Goal: Task Accomplishment & Management: Manage account settings

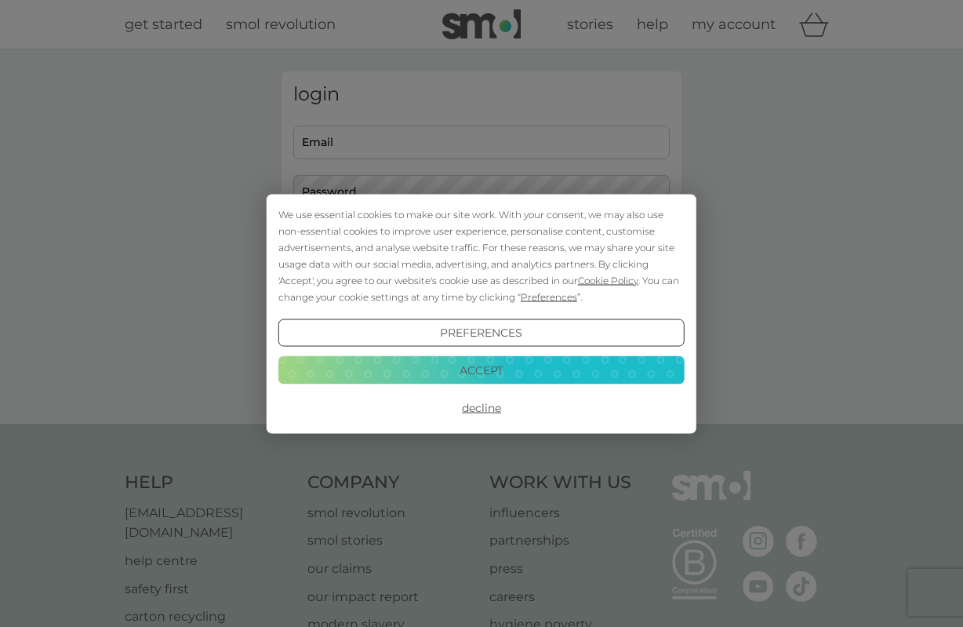
type input "[EMAIL_ADDRESS][DOMAIN_NAME]"
click at [475, 247] on div "We use essential cookies to make our site work. With your consent, we may also …" at bounding box center [481, 254] width 406 height 99
click at [483, 365] on button "Accept" at bounding box center [481, 370] width 406 height 28
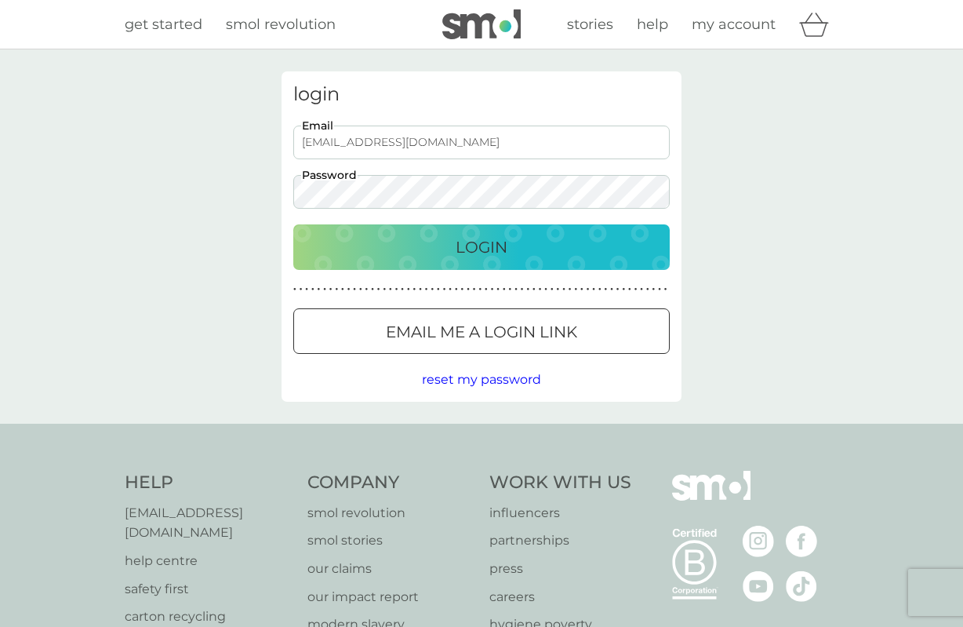
click at [484, 245] on p "Login" at bounding box center [482, 246] width 52 height 25
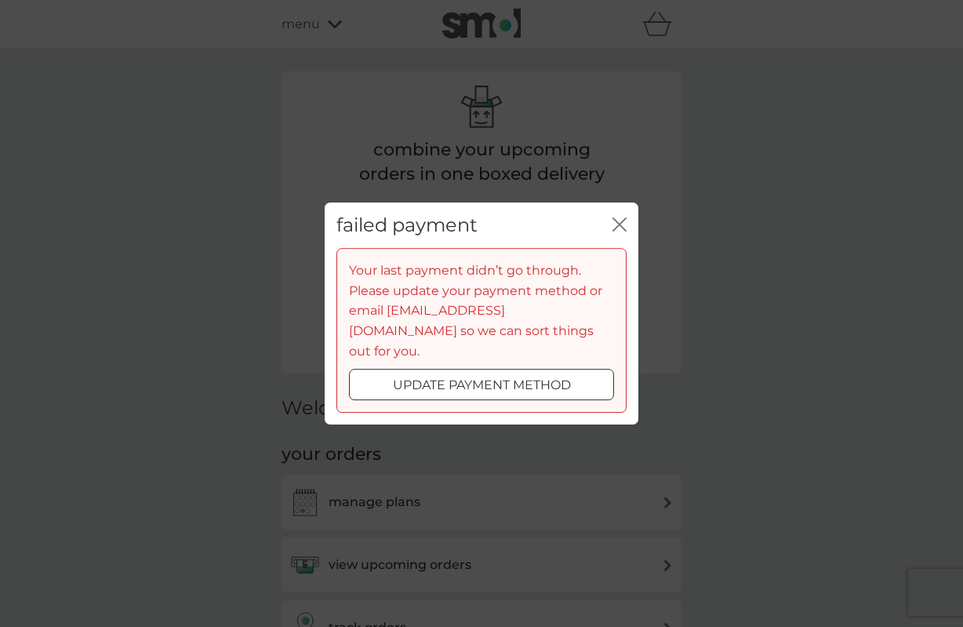
click at [618, 231] on icon "close" at bounding box center [616, 224] width 6 height 13
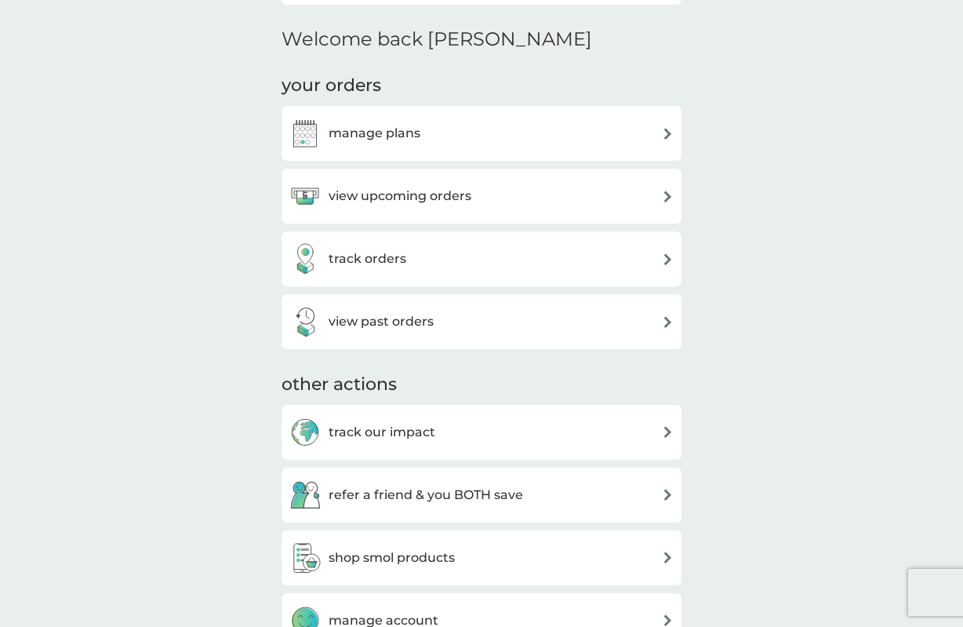
scroll to position [375, 0]
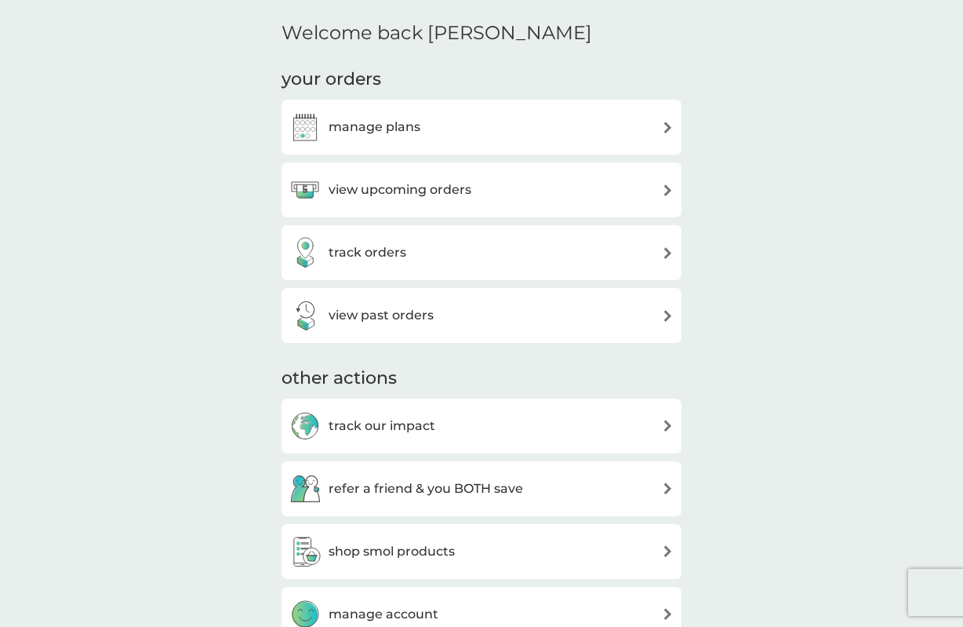
click at [666, 187] on img at bounding box center [668, 190] width 12 height 12
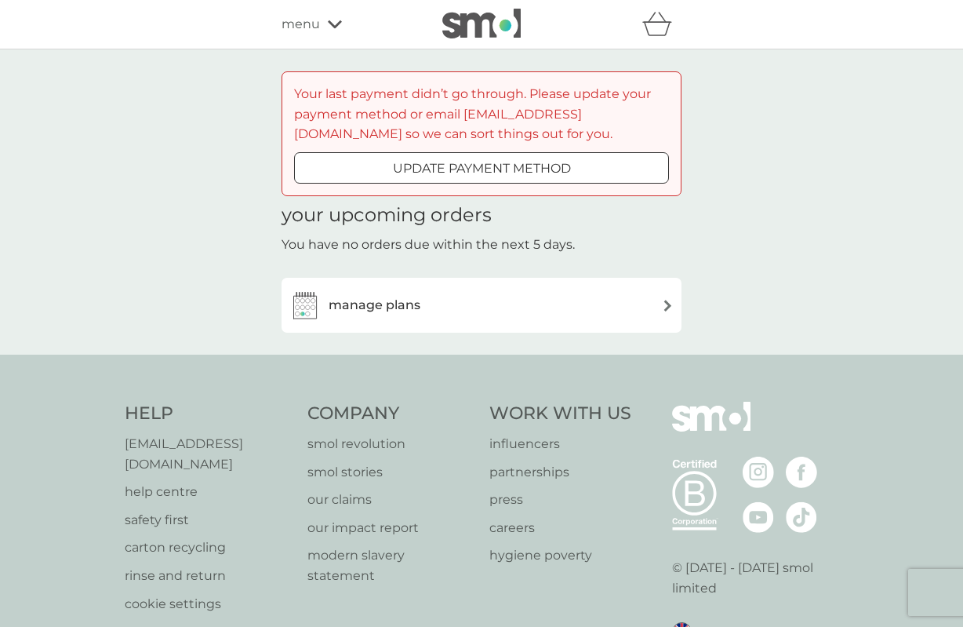
click at [358, 300] on h3 "manage plans" at bounding box center [375, 305] width 92 height 20
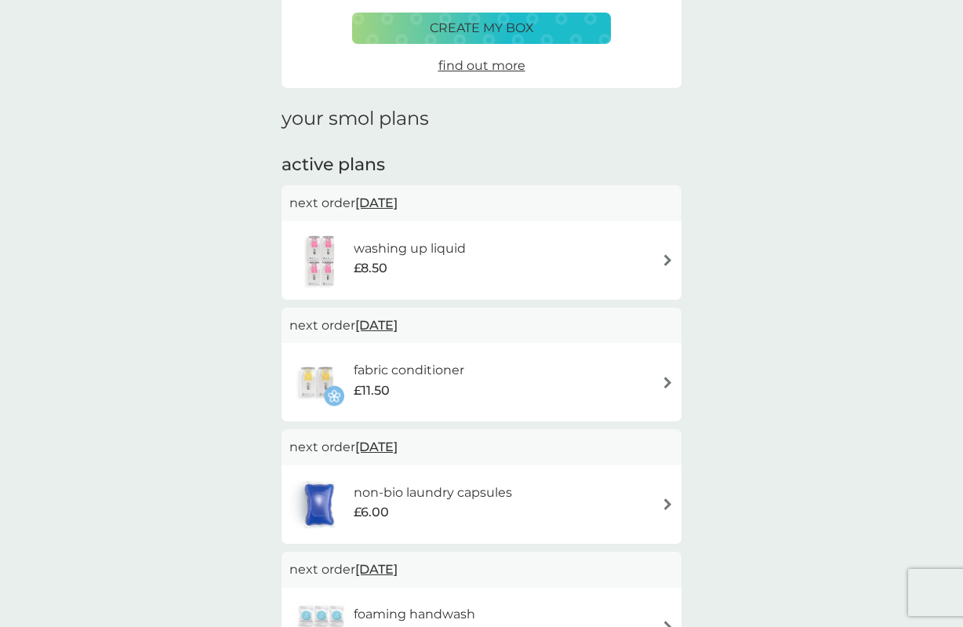
scroll to position [260, 0]
click at [665, 258] on img at bounding box center [668, 259] width 12 height 12
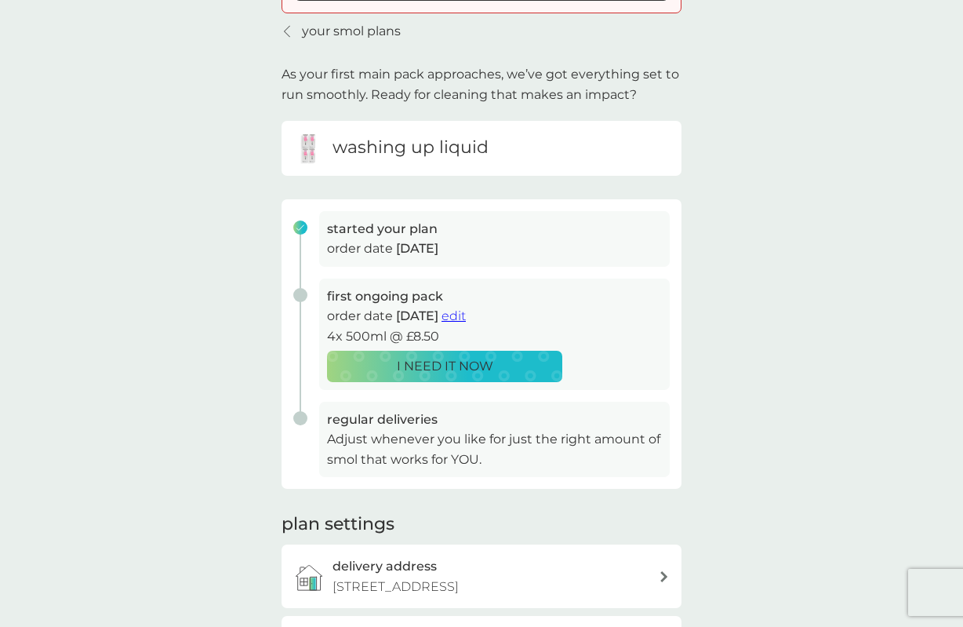
scroll to position [183, 0]
click at [466, 314] on span "edit" at bounding box center [453, 314] width 24 height 15
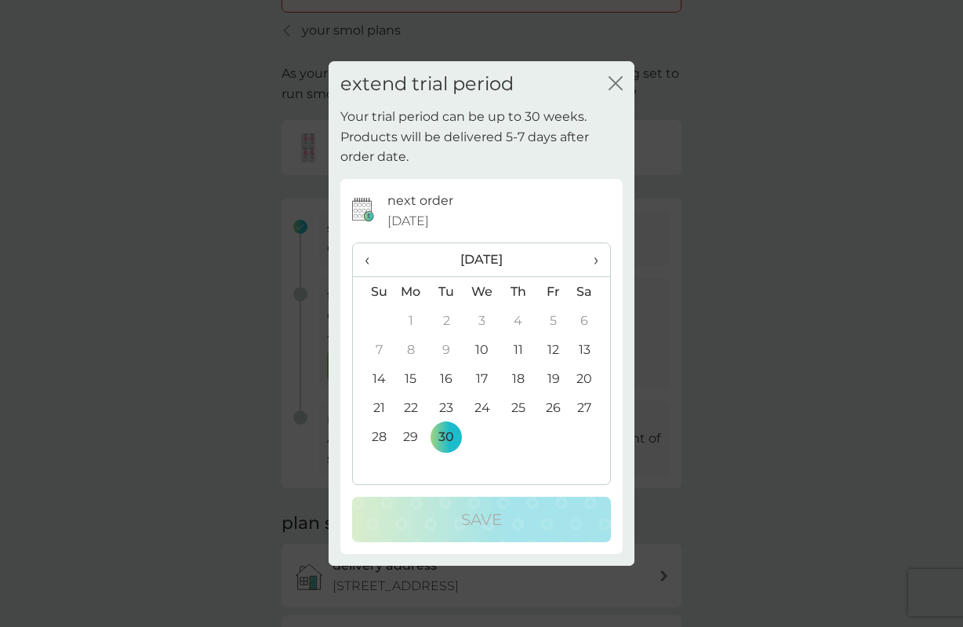
click at [595, 260] on span "›" at bounding box center [591, 259] width 16 height 33
click at [481, 372] on td "15" at bounding box center [482, 378] width 36 height 29
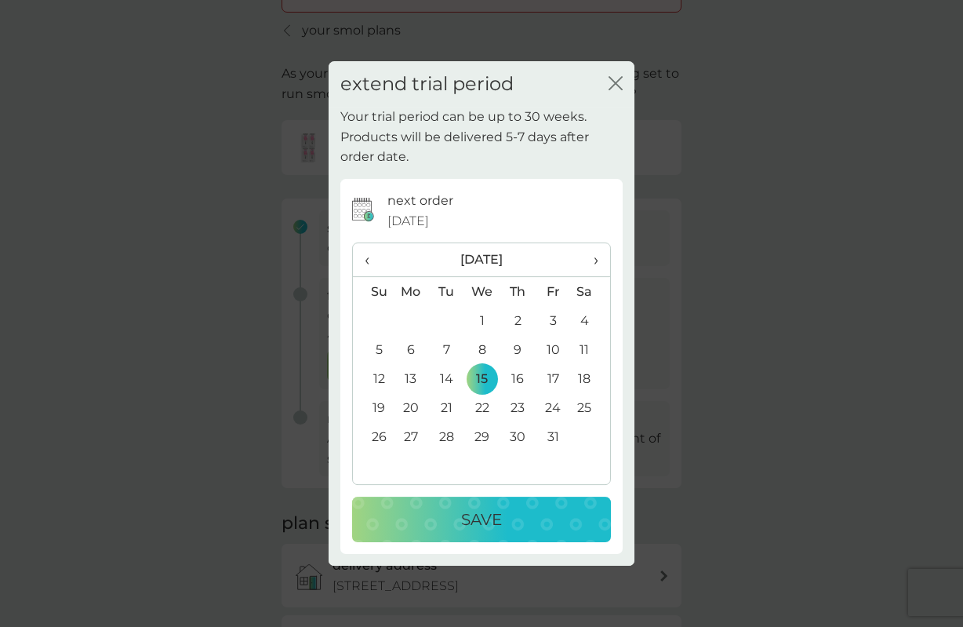
click at [488, 516] on p "Save" at bounding box center [481, 519] width 41 height 25
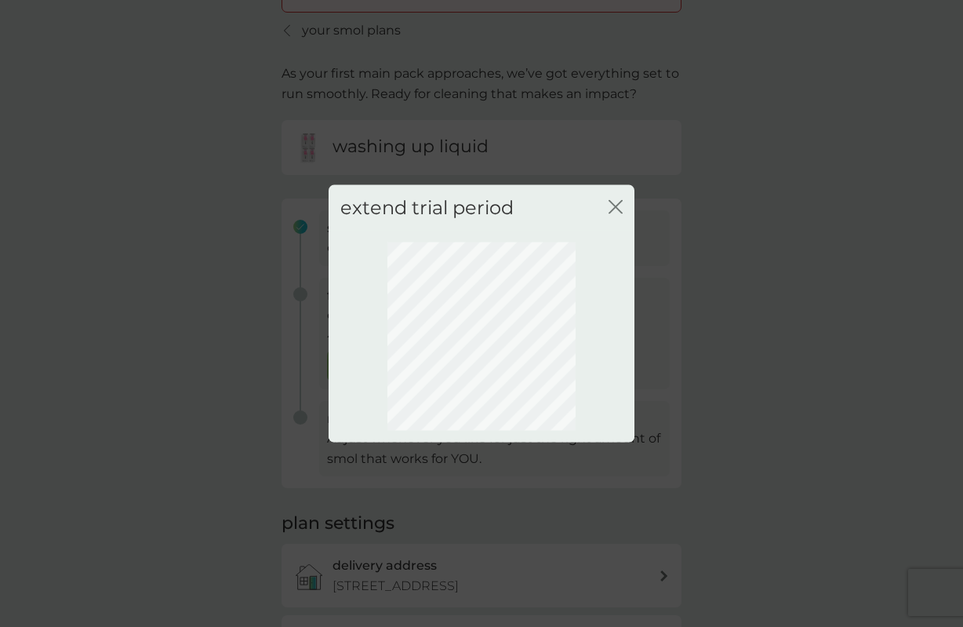
scroll to position [163, 0]
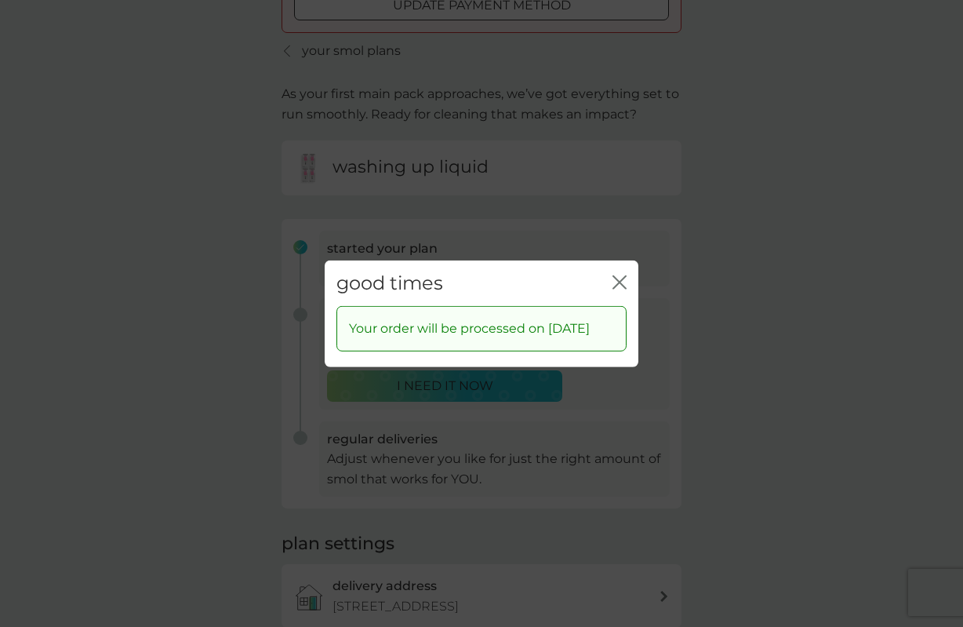
click at [616, 274] on icon "close" at bounding box center [619, 281] width 14 height 14
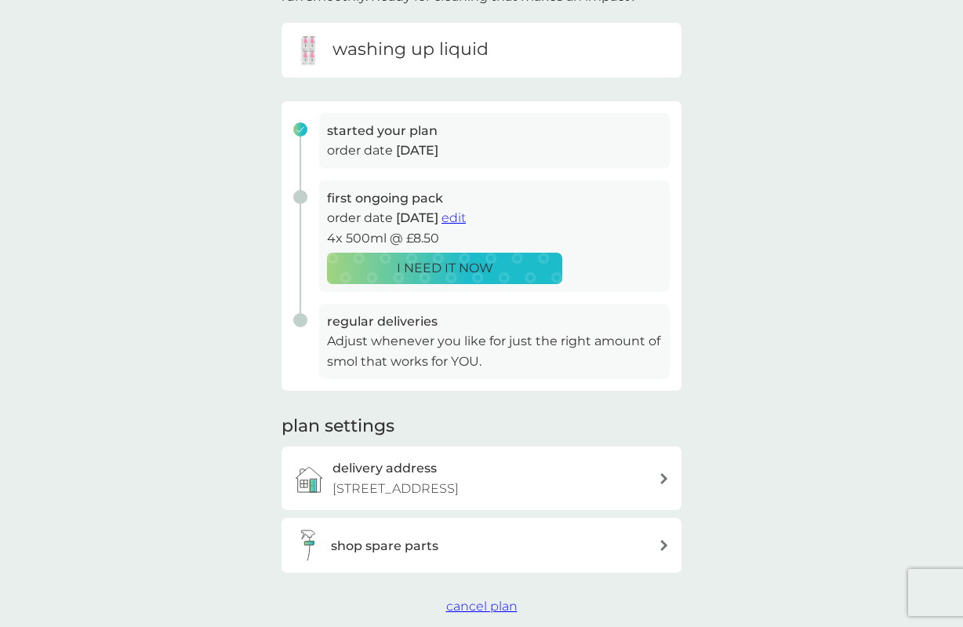
scroll to position [0, 0]
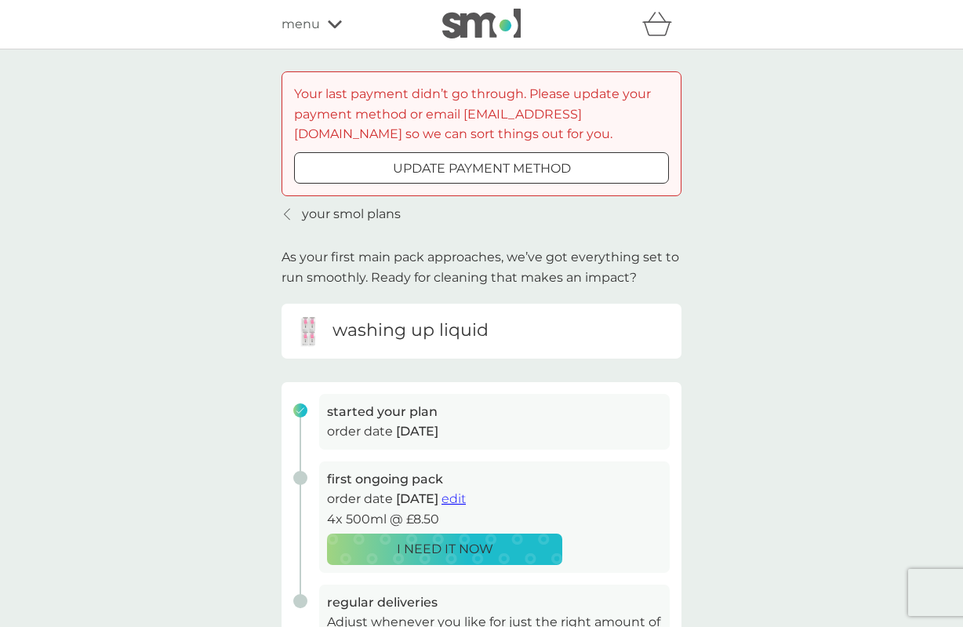
click at [305, 24] on span "menu" at bounding box center [301, 24] width 38 height 20
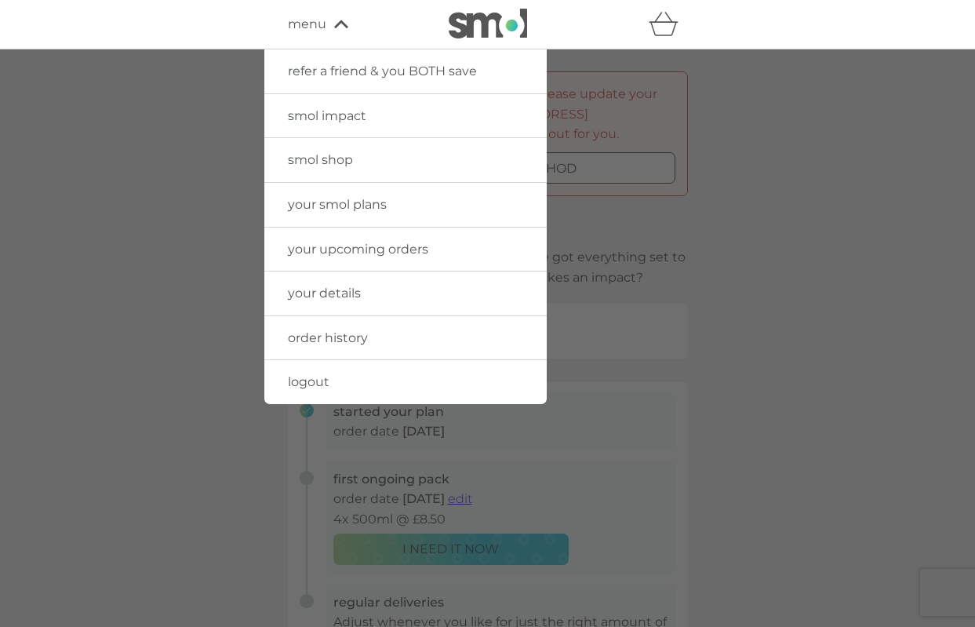
drag, startPoint x: 750, startPoint y: 84, endPoint x: 740, endPoint y: 74, distance: 13.9
click at [747, 82] on div at bounding box center [487, 362] width 975 height 627
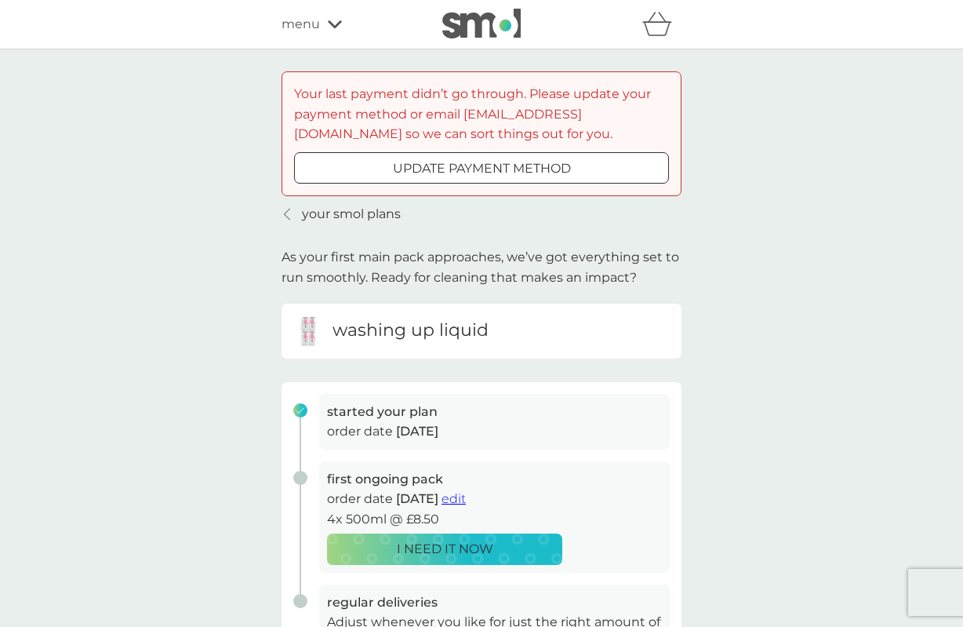
click at [489, 30] on img at bounding box center [481, 24] width 78 height 30
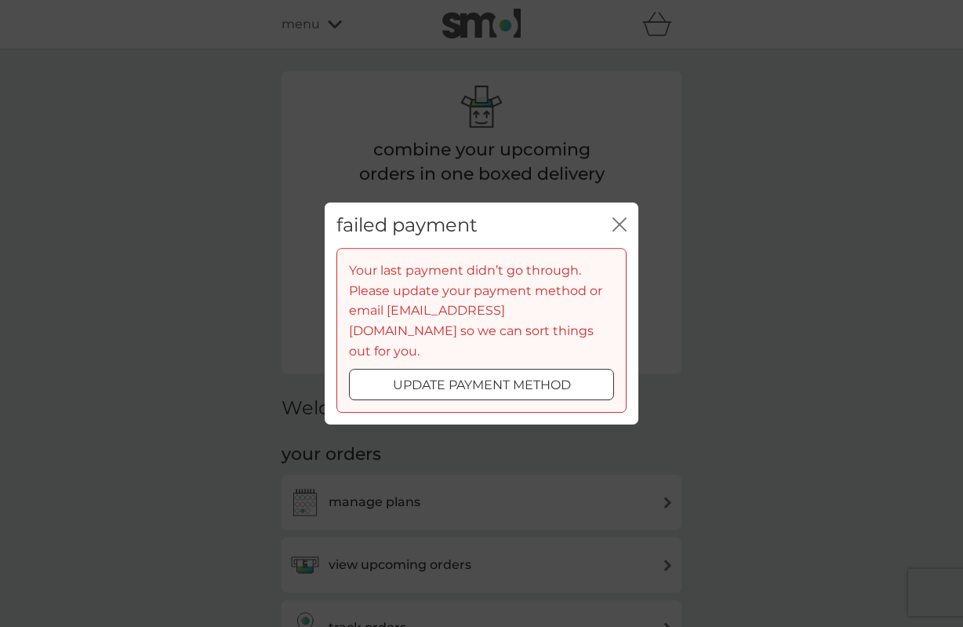
click at [615, 231] on icon "close" at bounding box center [619, 224] width 14 height 14
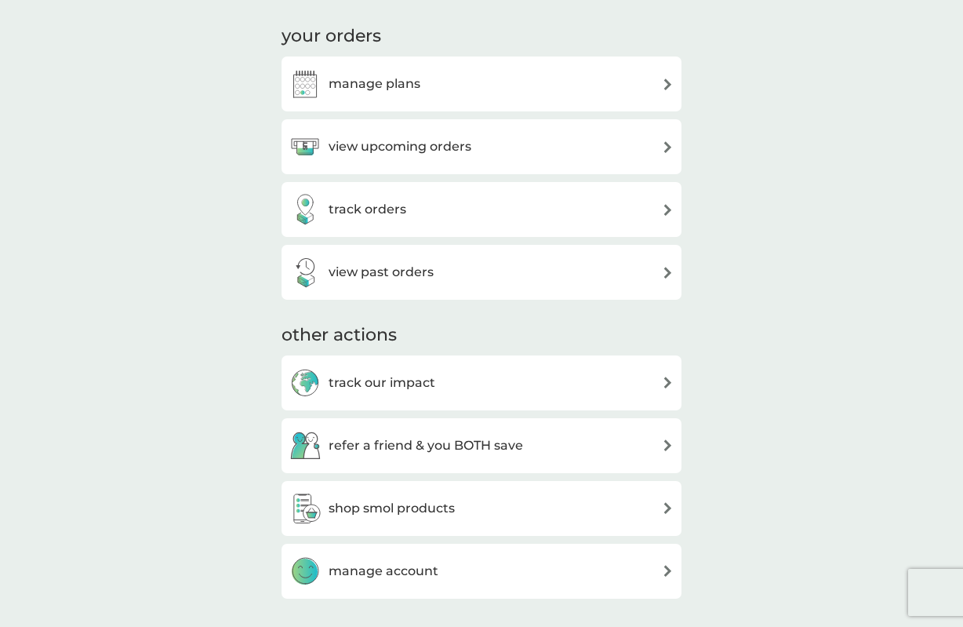
scroll to position [420, 0]
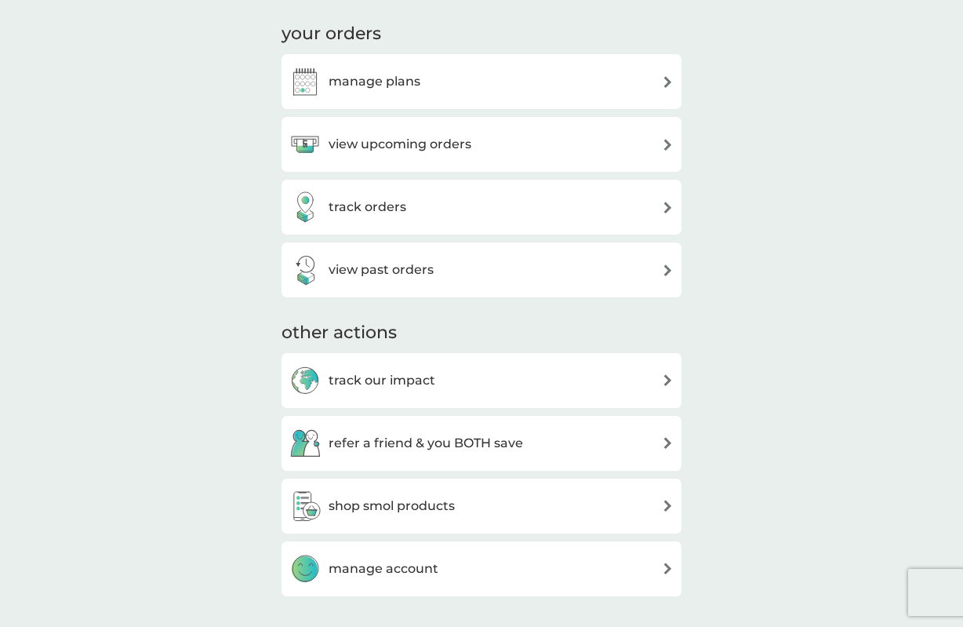
click at [413, 142] on h3 "view upcoming orders" at bounding box center [400, 144] width 143 height 20
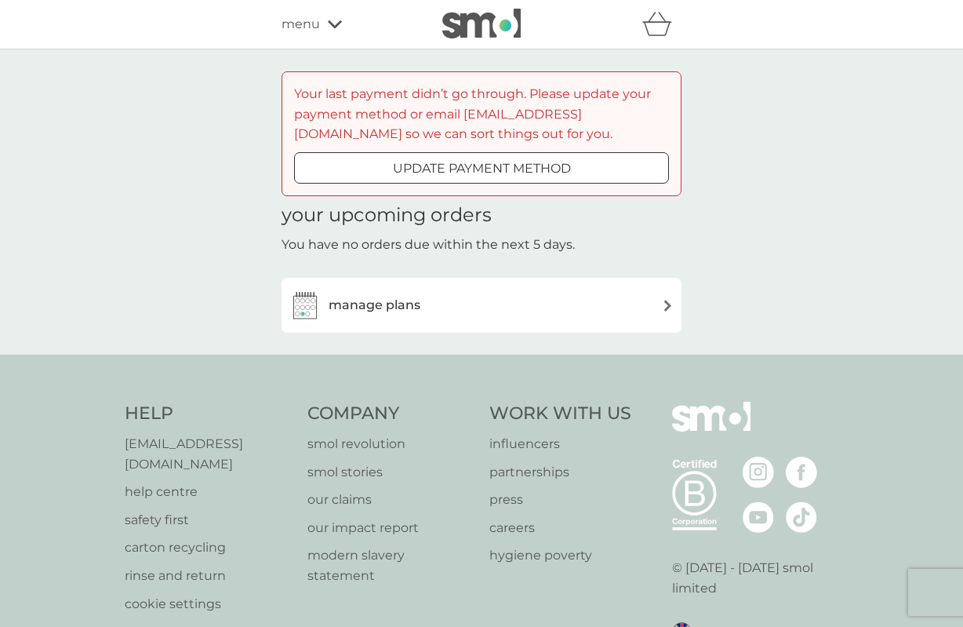
click at [377, 303] on h3 "manage plans" at bounding box center [375, 305] width 92 height 20
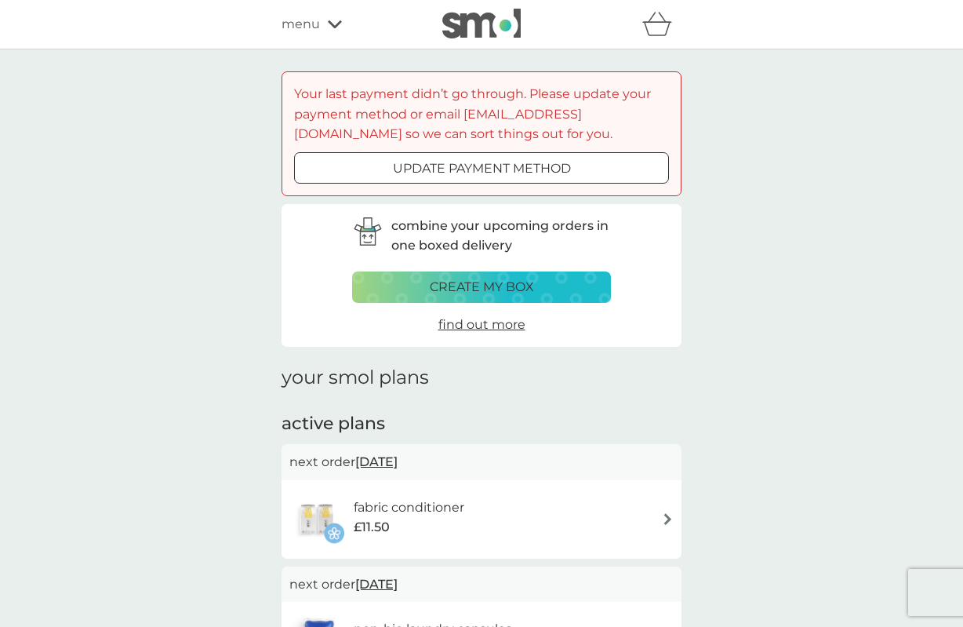
click at [487, 163] on div at bounding box center [481, 168] width 56 height 16
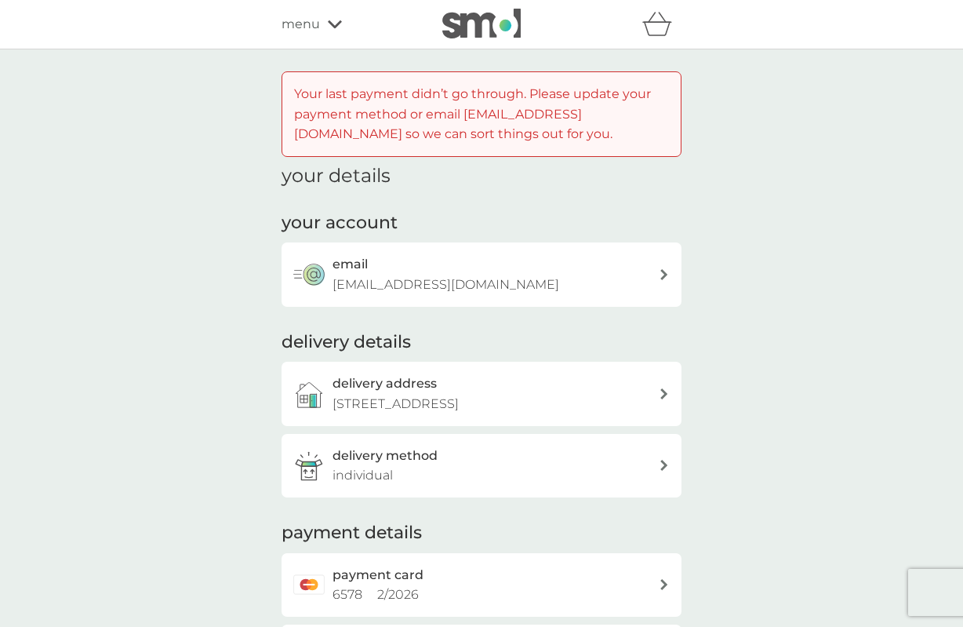
click at [530, 126] on p "Your last payment didn’t go through. Please update your payment method or email…" at bounding box center [481, 114] width 375 height 60
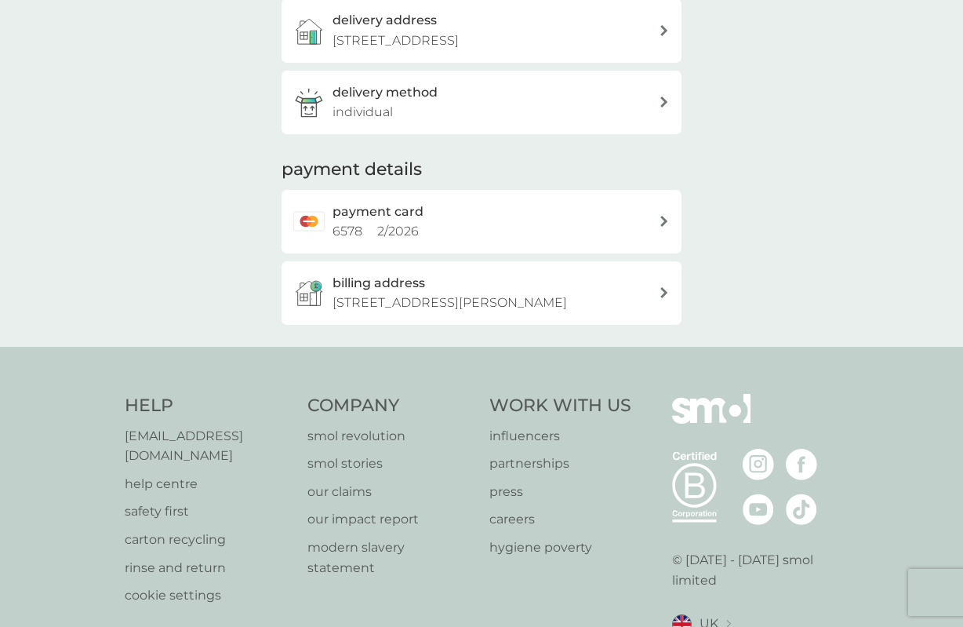
scroll to position [369, 0]
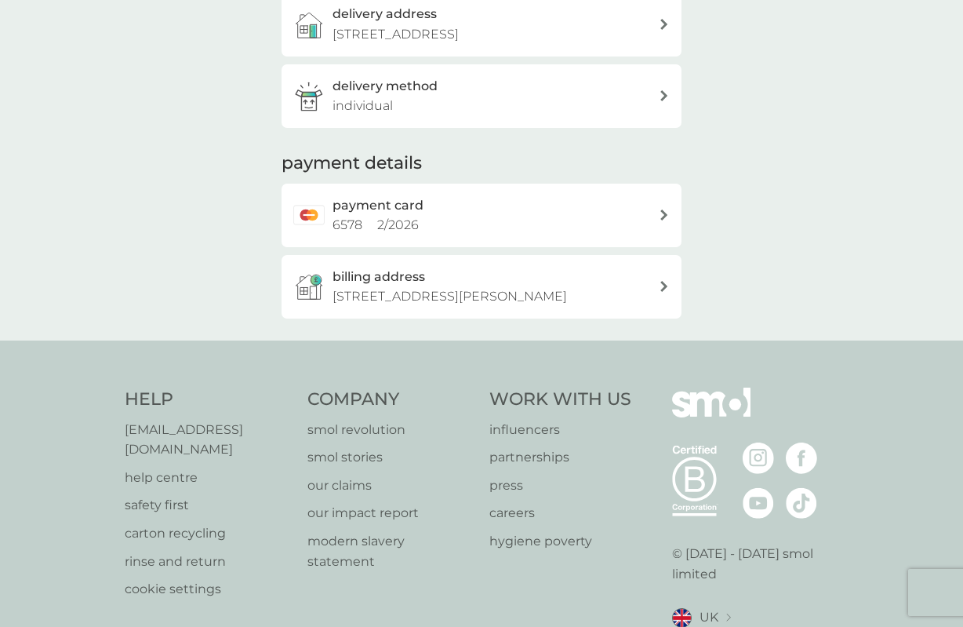
click at [372, 201] on h2 "payment card" at bounding box center [377, 205] width 91 height 20
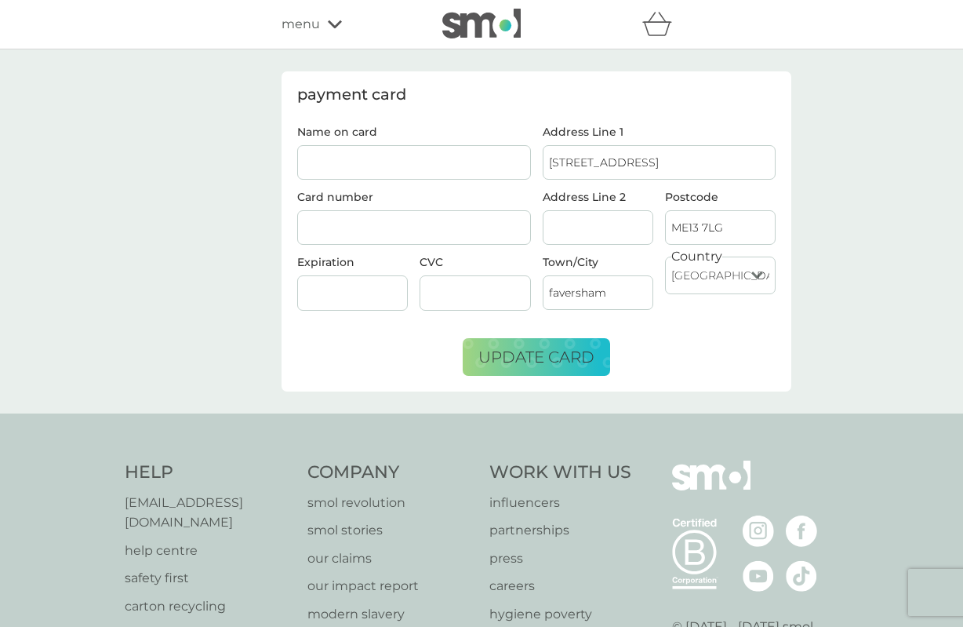
click at [374, 162] on input "Name on card" at bounding box center [414, 162] width 234 height 35
